Goal: Use online tool/utility: Utilize a website feature to perform a specific function

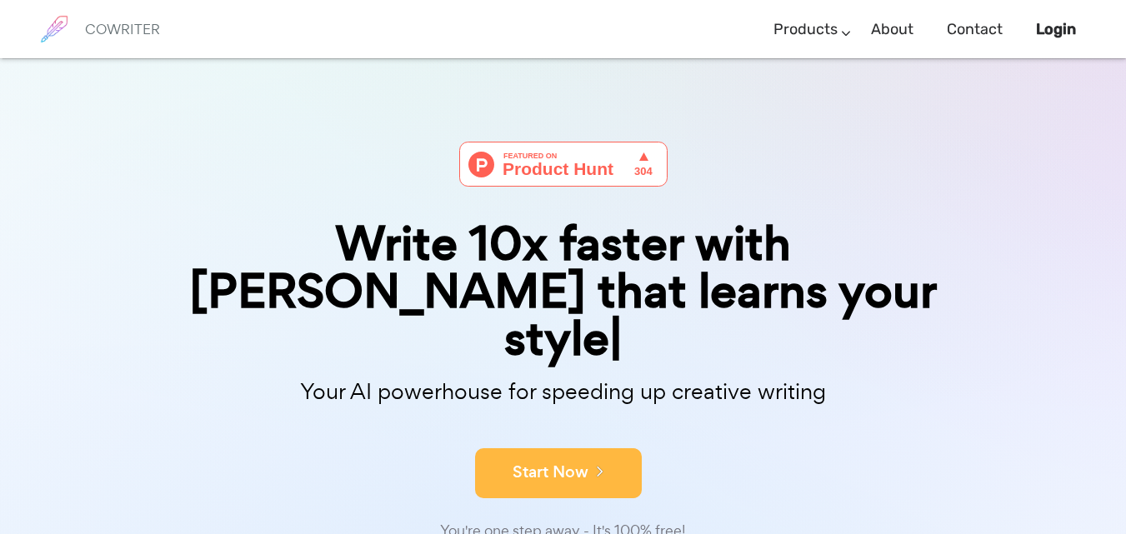
click at [547, 449] on button "Start Now" at bounding box center [558, 474] width 167 height 50
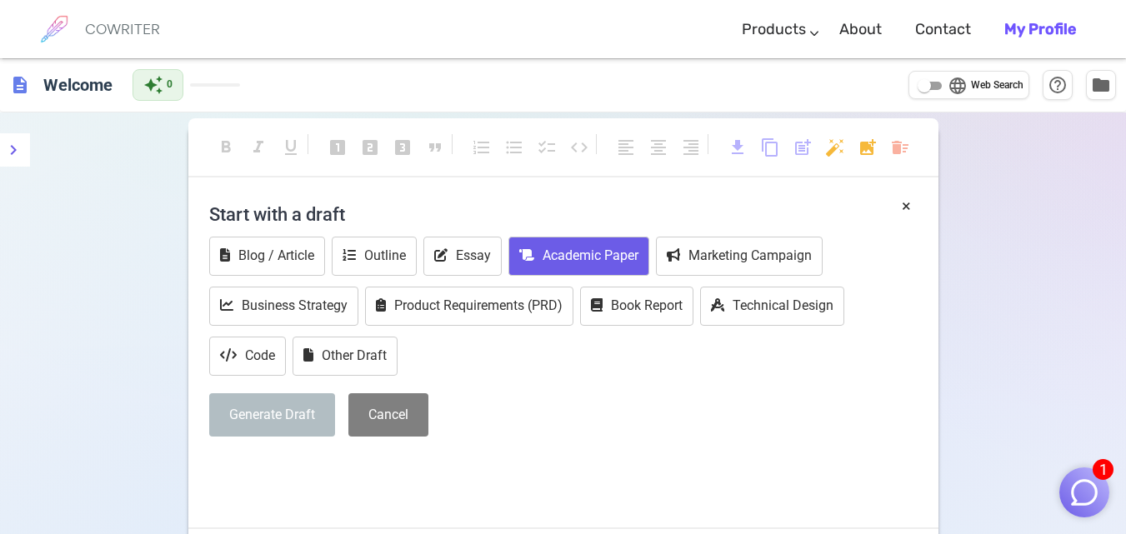
click at [595, 252] on button "Academic Paper" at bounding box center [579, 256] width 141 height 39
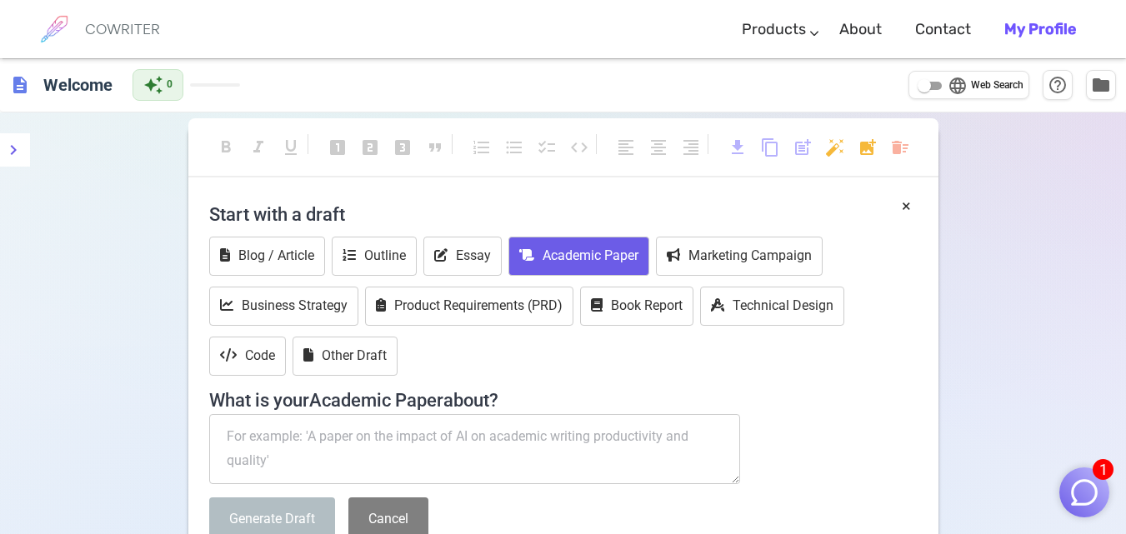
click at [574, 248] on button "Academic Paper" at bounding box center [579, 256] width 141 height 39
click at [245, 439] on textarea at bounding box center [475, 449] width 532 height 70
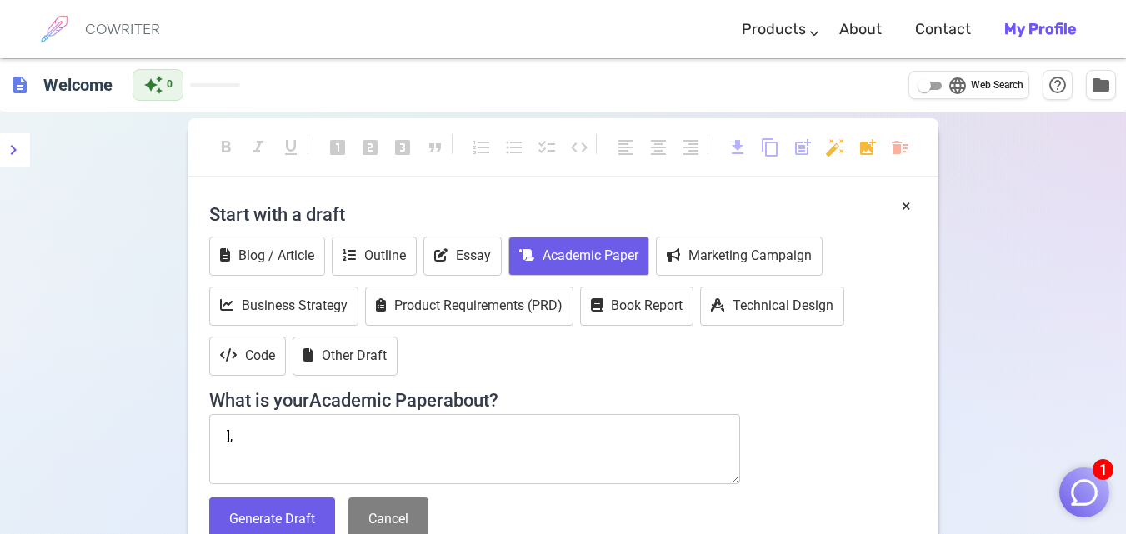
type textarea "]"
type textarea "دور الذكاء الاصطناعي في التنمية المستدامة في العراق"
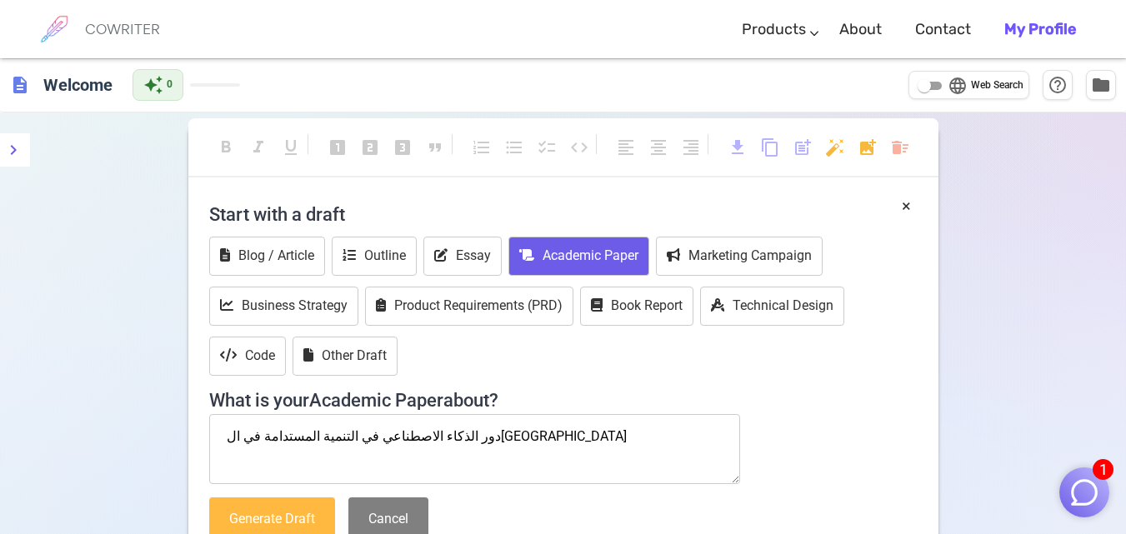
click at [276, 514] on button "Generate Draft" at bounding box center [272, 520] width 126 height 44
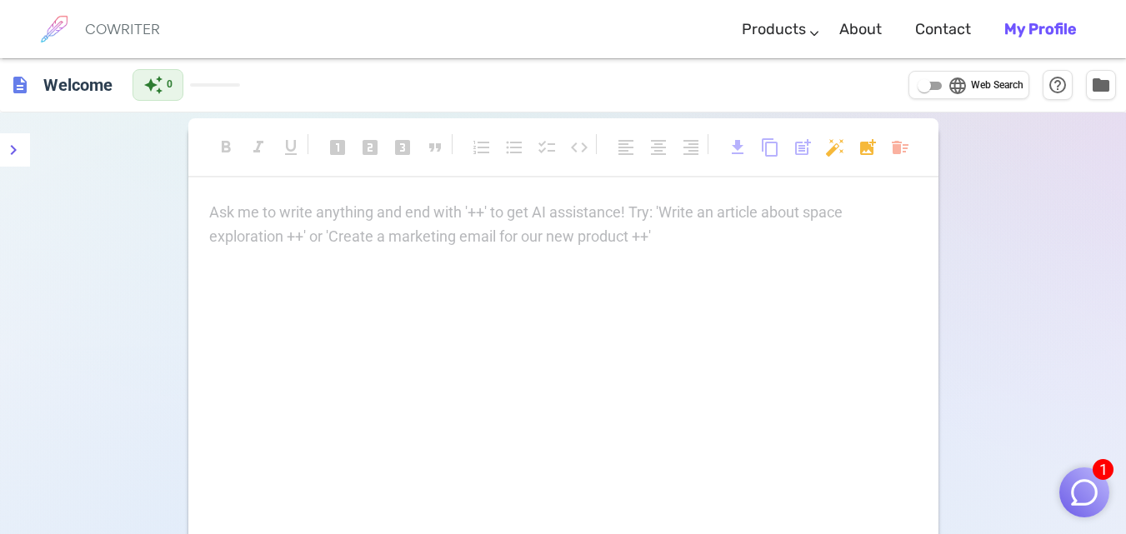
click at [267, 238] on div "Ask me to write anything and end with '++' to get AI assistance! Try: 'Write an…" at bounding box center [563, 225] width 709 height 48
